Goal: Task Accomplishment & Management: Manage account settings

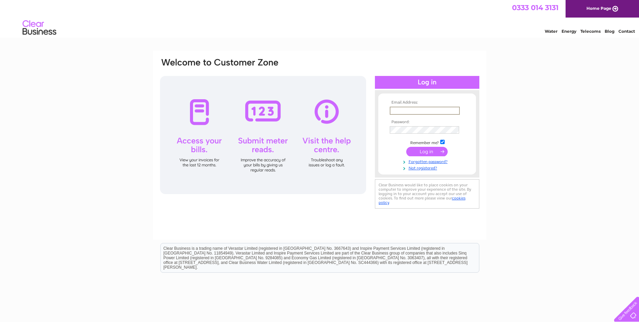
click at [398, 111] on input "text" at bounding box center [425, 110] width 70 height 8
type input "[EMAIL_ADDRESS][DOMAIN_NAME]"
click at [424, 152] on input "submit" at bounding box center [426, 150] width 41 height 9
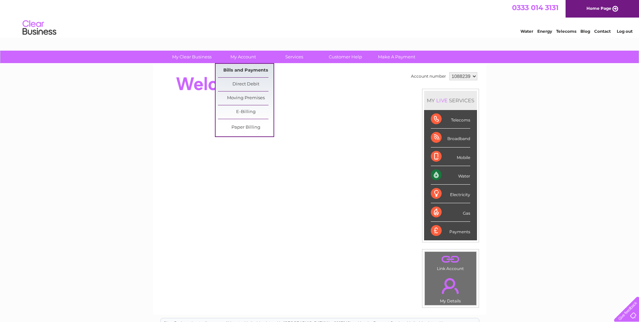
click at [250, 69] on link "Bills and Payments" at bounding box center [246, 70] width 56 height 13
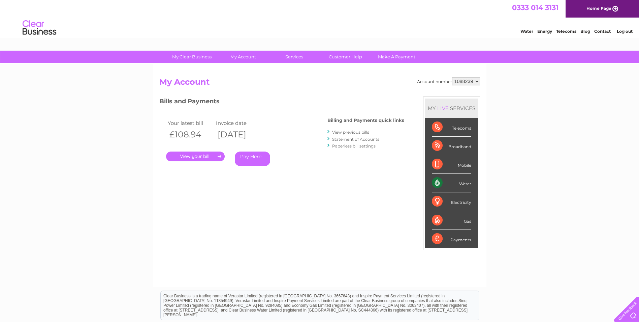
click at [212, 155] on link "." at bounding box center [195, 156] width 59 height 10
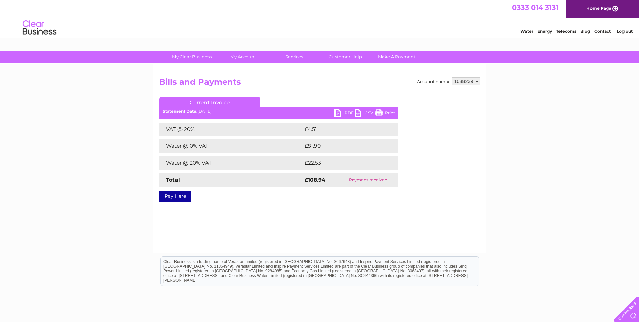
click at [339, 113] on link "PDF" at bounding box center [345, 114] width 20 height 10
